Goal: Task Accomplishment & Management: Manage account settings

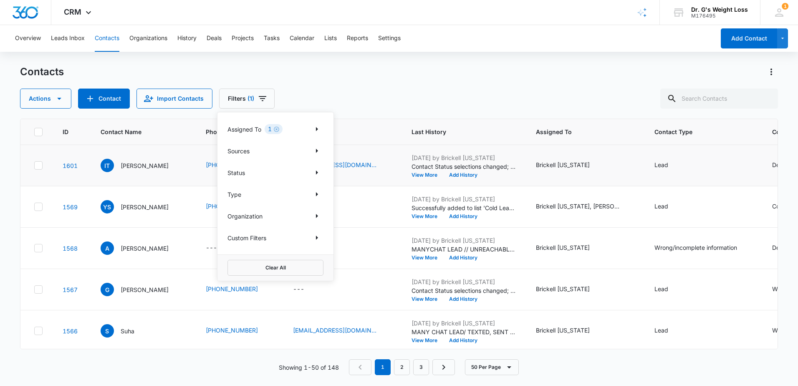
drag, startPoint x: 408, startPoint y: 182, endPoint x: 413, endPoint y: 178, distance: 6.3
click at [402, 182] on td "[EMAIL_ADDRESS][DOMAIN_NAME]" at bounding box center [342, 165] width 119 height 41
click at [443, 176] on button "View More" at bounding box center [428, 174] width 32 height 5
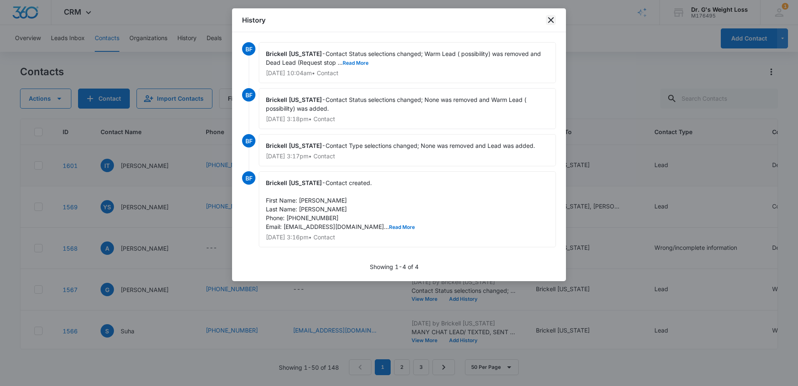
click at [549, 20] on icon "close" at bounding box center [551, 20] width 10 height 10
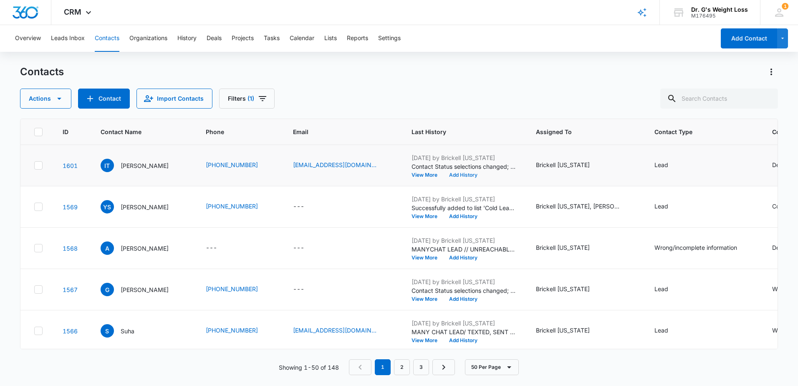
click at [481, 177] on button "Add History" at bounding box center [463, 174] width 40 height 5
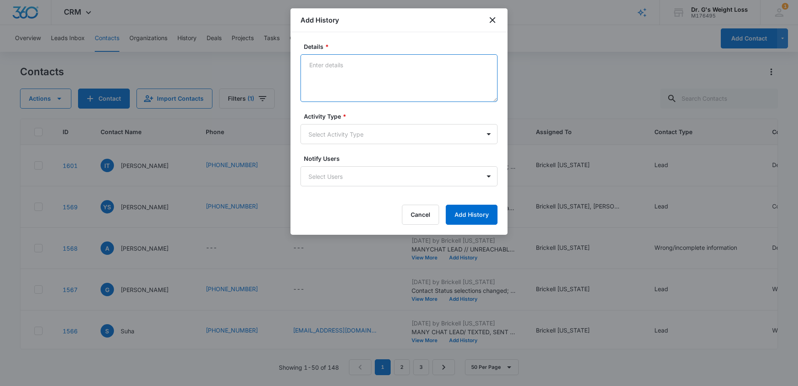
click at [354, 78] on textarea "Details *" at bounding box center [399, 78] width 197 height 48
type textarea "P.t live in [GEOGRAPHIC_DATA] , APPT THRU Many chat"
click at [490, 215] on button "Add History" at bounding box center [472, 215] width 52 height 20
click at [469, 210] on button "Add History" at bounding box center [472, 215] width 52 height 20
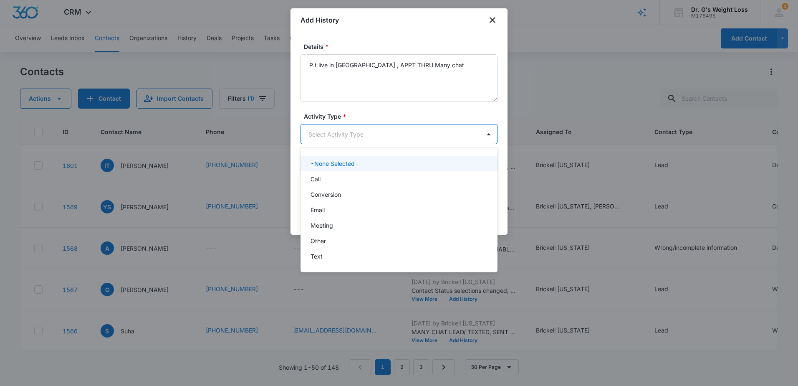
click at [328, 131] on body "CRM Apps Reputation Forms CRM Email Social Content Ads Intelligence Files Brand…" at bounding box center [399, 193] width 798 height 386
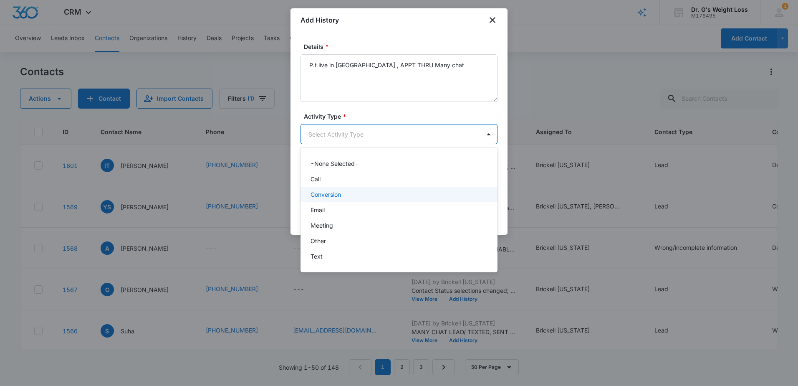
click at [372, 198] on div "Conversion" at bounding box center [398, 194] width 175 height 9
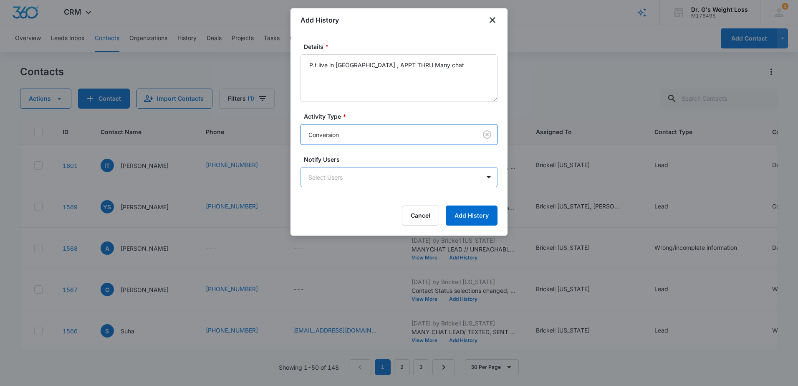
click at [341, 182] on body "CRM Apps Reputation Forms CRM Email Social Content Ads Intelligence Files Brand…" at bounding box center [399, 193] width 798 height 386
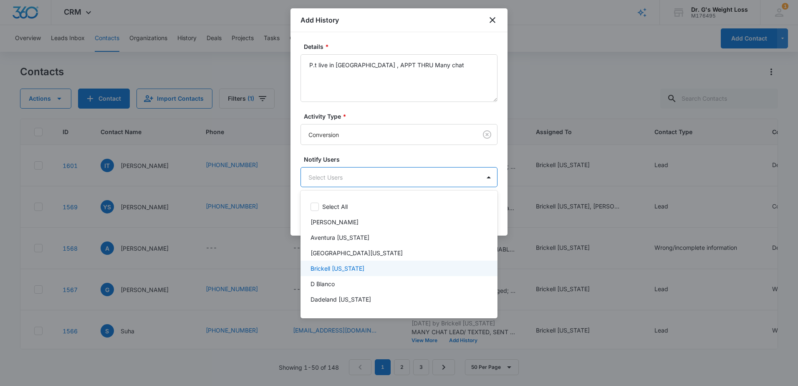
click at [367, 268] on div "Brickell [US_STATE]" at bounding box center [398, 268] width 175 height 9
click at [367, 154] on div at bounding box center [399, 193] width 798 height 386
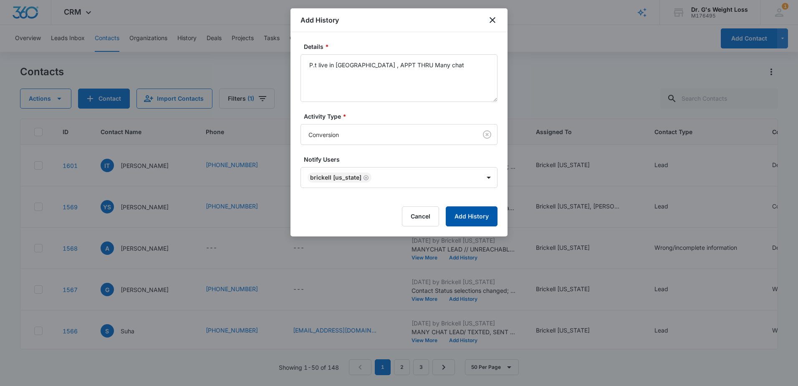
click at [474, 217] on button "Add History" at bounding box center [472, 216] width 52 height 20
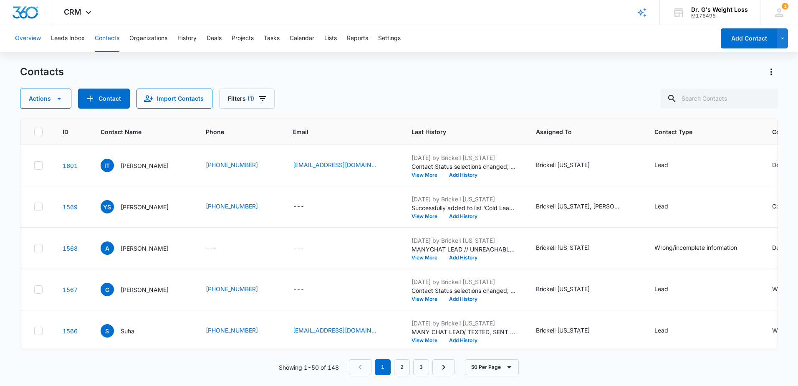
click at [31, 42] on button "Overview" at bounding box center [28, 38] width 26 height 27
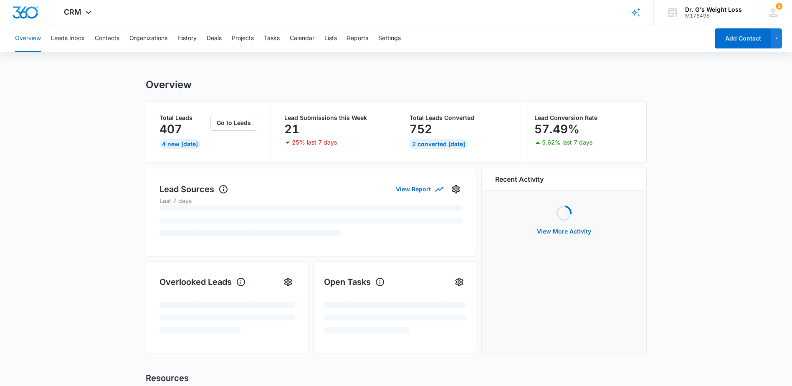
click at [88, 36] on div "Overview Leads Inbox Contacts Organizations History Deals Projects Tasks Calend…" at bounding box center [359, 38] width 699 height 27
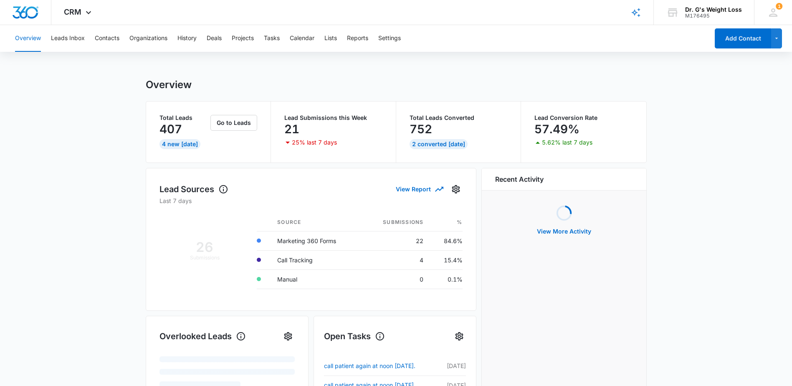
click at [15, 37] on button "Overview" at bounding box center [28, 38] width 26 height 27
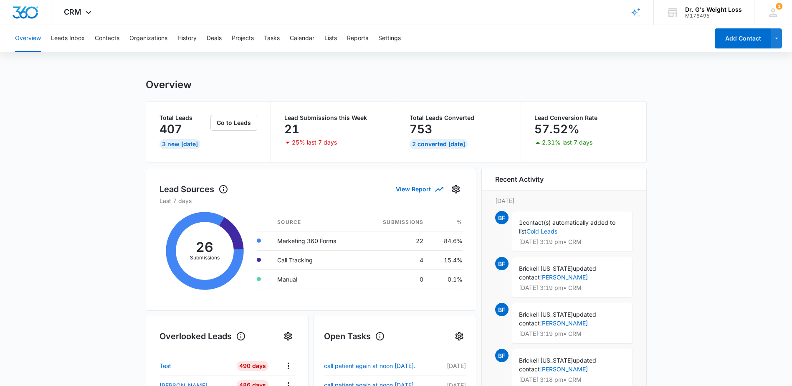
click at [28, 38] on button "Overview" at bounding box center [28, 38] width 26 height 27
click at [105, 41] on button "Contacts" at bounding box center [107, 38] width 25 height 27
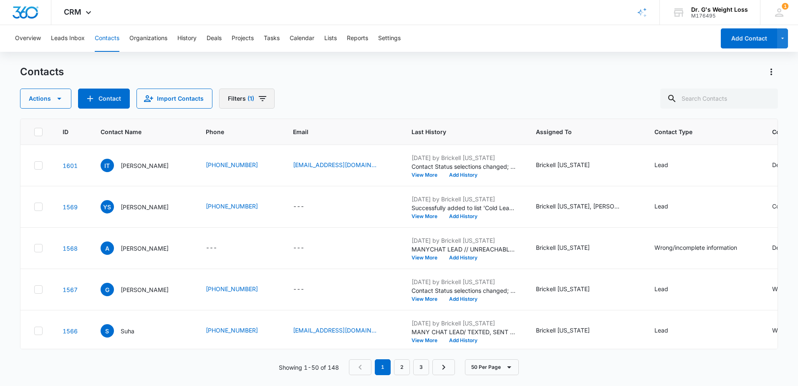
click at [245, 104] on button "Filters (1)" at bounding box center [247, 99] width 56 height 20
click at [261, 131] on p "Assigned To" at bounding box center [245, 129] width 34 height 9
click at [276, 129] on icon "Clear" at bounding box center [276, 129] width 5 height 5
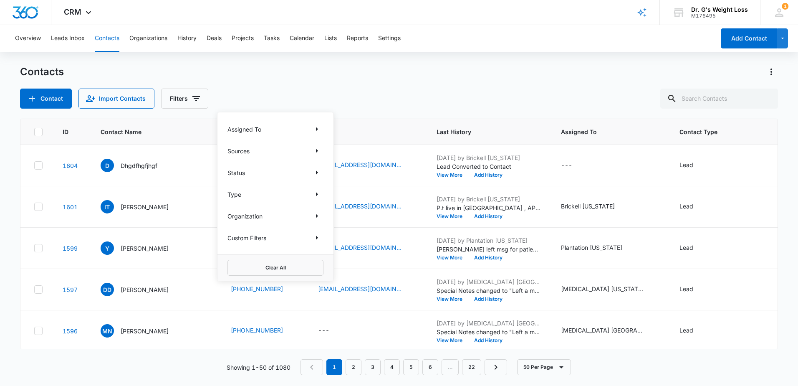
drag, startPoint x: 37, startPoint y: 166, endPoint x: 368, endPoint y: 130, distance: 332.6
click at [37, 166] on icon at bounding box center [38, 165] width 5 height 4
click at [34, 166] on input "checkbox" at bounding box center [34, 165] width 0 height 0
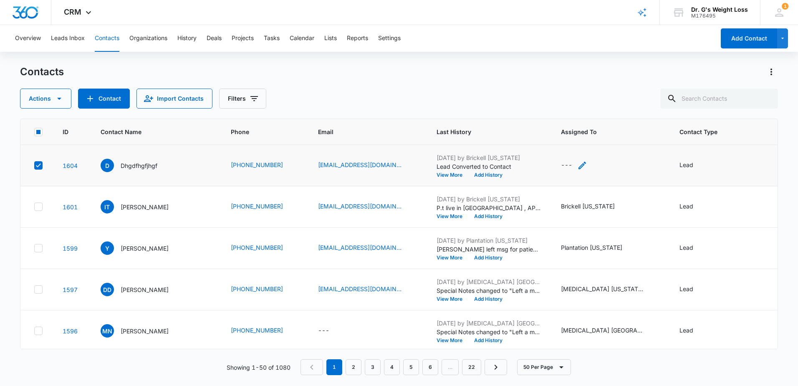
click at [566, 161] on div "---" at bounding box center [566, 165] width 11 height 10
click at [596, 116] on div at bounding box center [595, 111] width 13 height 13
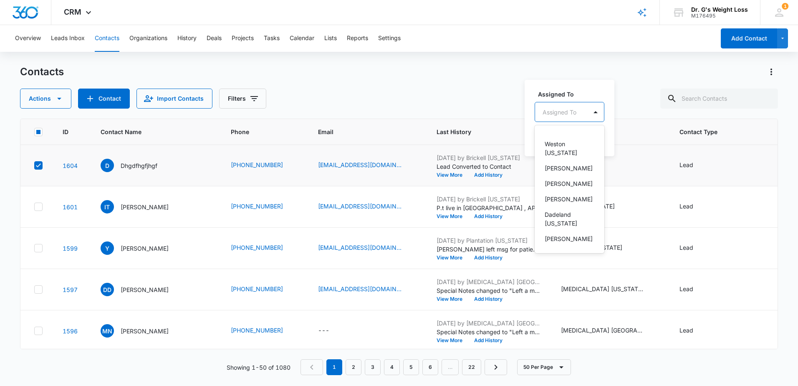
scroll to position [209, 0]
click at [565, 223] on p "Brickell [US_STATE]" at bounding box center [569, 232] width 48 height 18
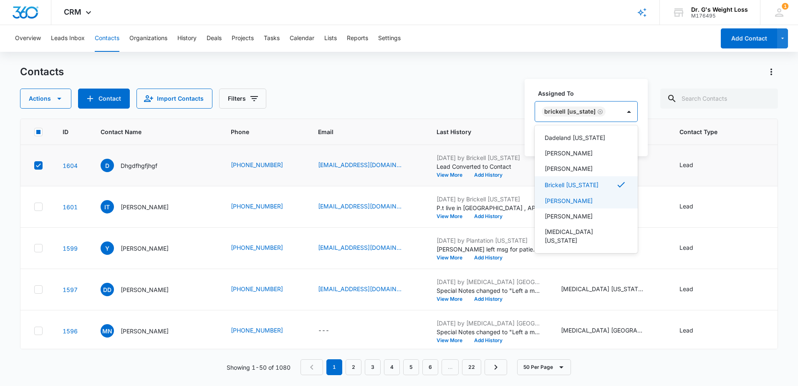
scroll to position [156, 0]
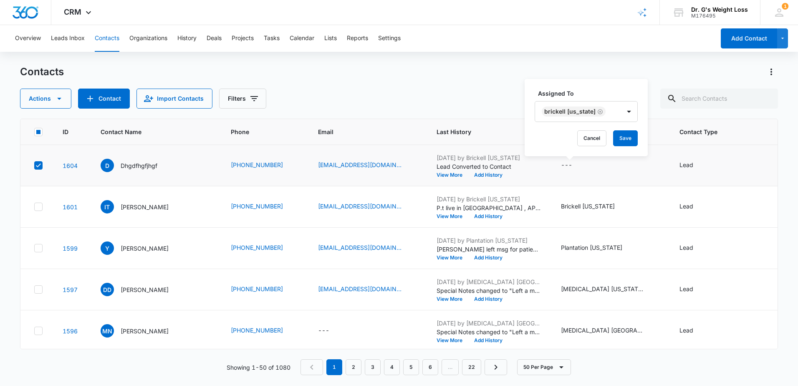
click at [599, 83] on div "Assigned To Brickell [US_STATE] Cancel Save" at bounding box center [586, 117] width 123 height 77
click at [613, 139] on button "Save" at bounding box center [625, 138] width 25 height 16
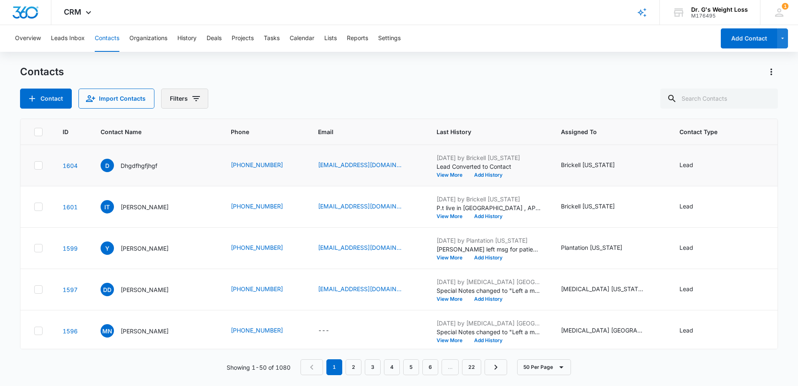
click at [188, 102] on button "Filters" at bounding box center [184, 99] width 47 height 20
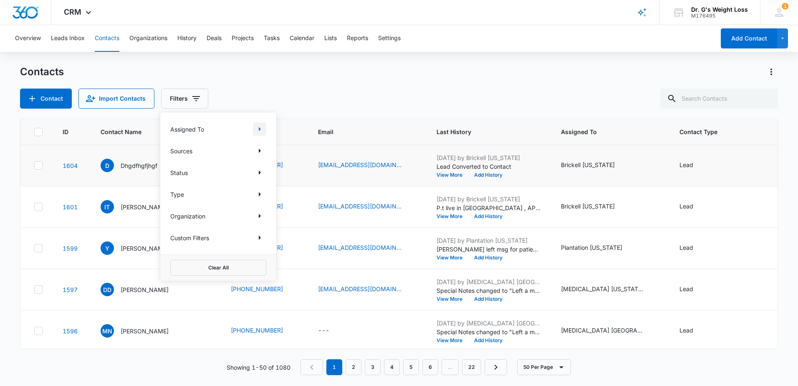
click at [262, 127] on icon "Show Assigned To filters" at bounding box center [260, 129] width 10 height 10
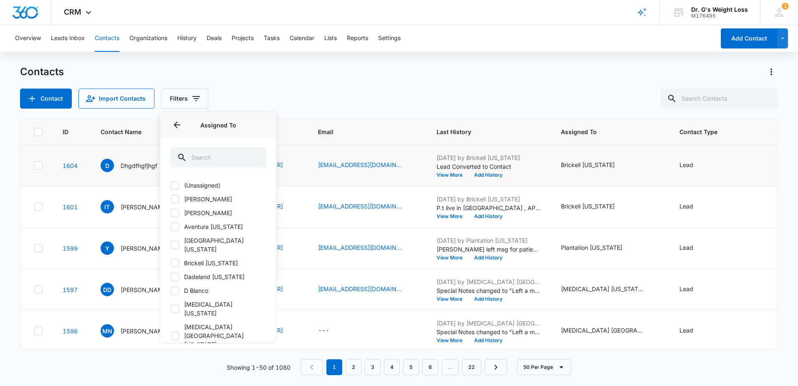
click at [172, 259] on icon at bounding box center [175, 263] width 8 height 8
click at [171, 263] on input "Brickell [US_STATE]" at bounding box center [170, 263] width 0 height 0
checkbox input "true"
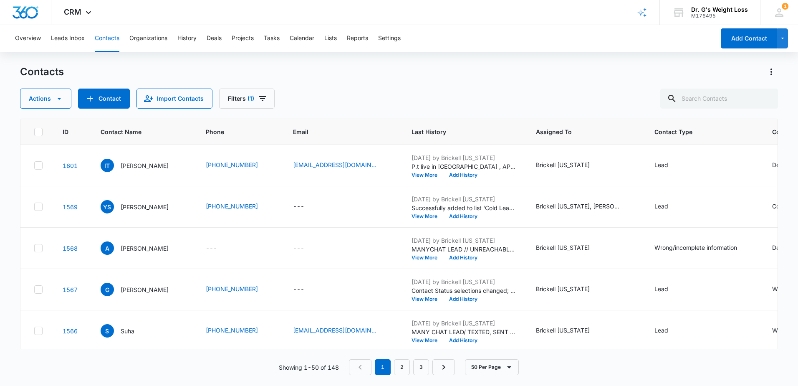
click at [329, 86] on div "Contacts Actions Contact Import Contacts Filters (1)" at bounding box center [399, 86] width 758 height 43
